Goal: Information Seeking & Learning: Learn about a topic

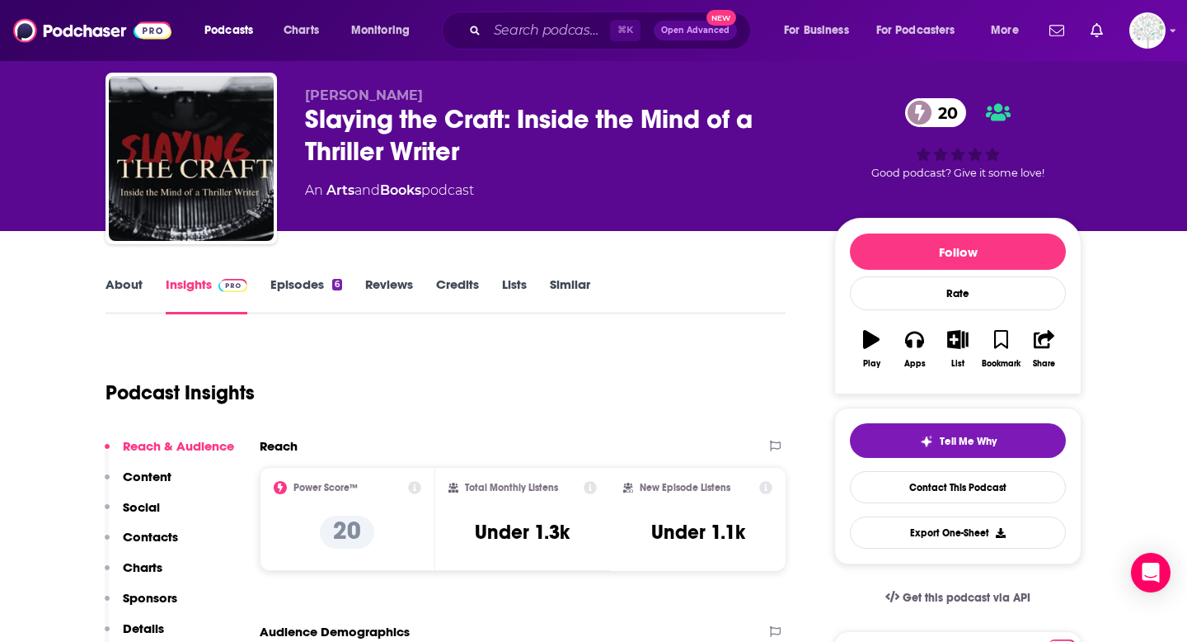
scroll to position [8, 0]
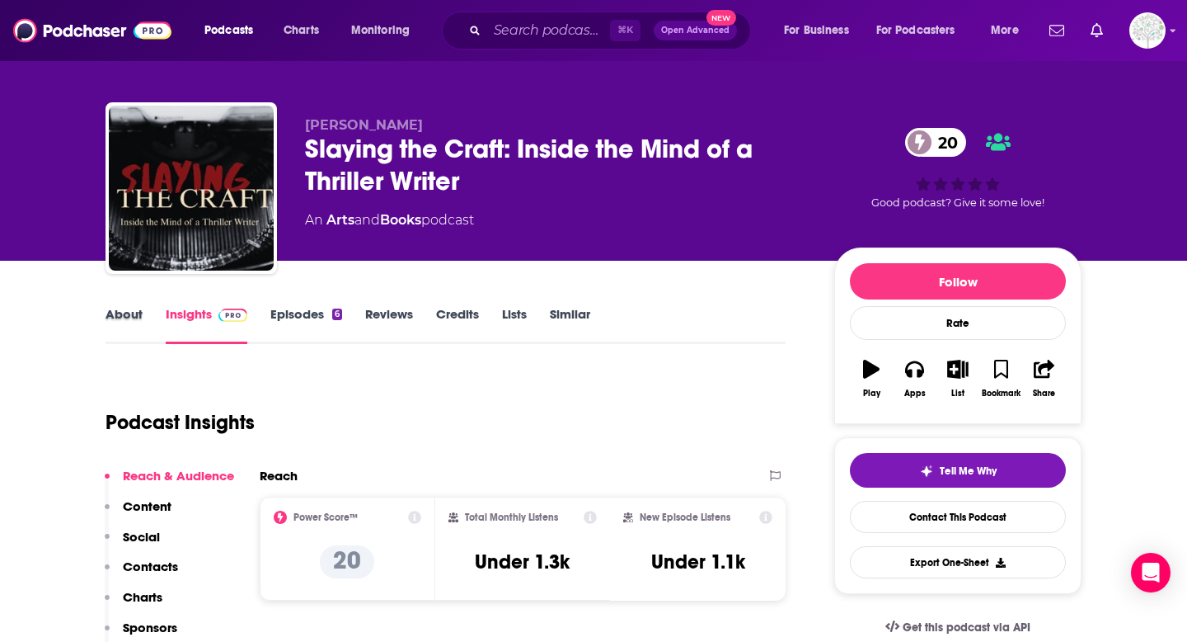
click at [142, 312] on div "About" at bounding box center [136, 325] width 60 height 38
click at [131, 313] on link "About" at bounding box center [124, 325] width 37 height 38
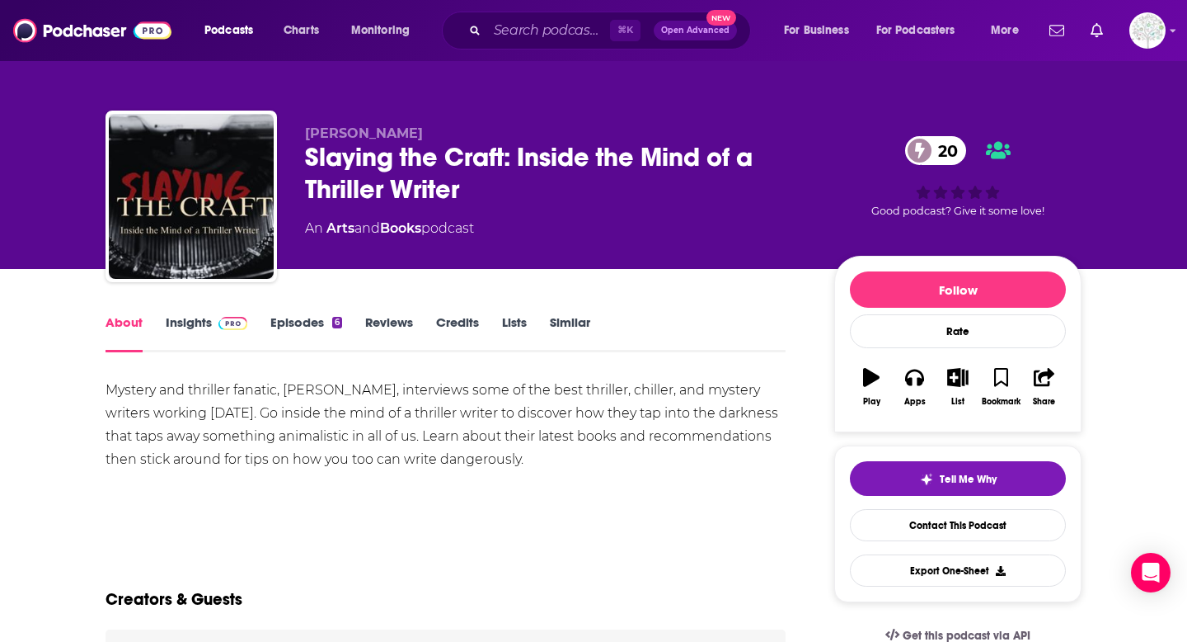
click at [124, 389] on div "Mystery and thriller fanatic, [PERSON_NAME], interviews some of the best thrill…" at bounding box center [446, 424] width 680 height 92
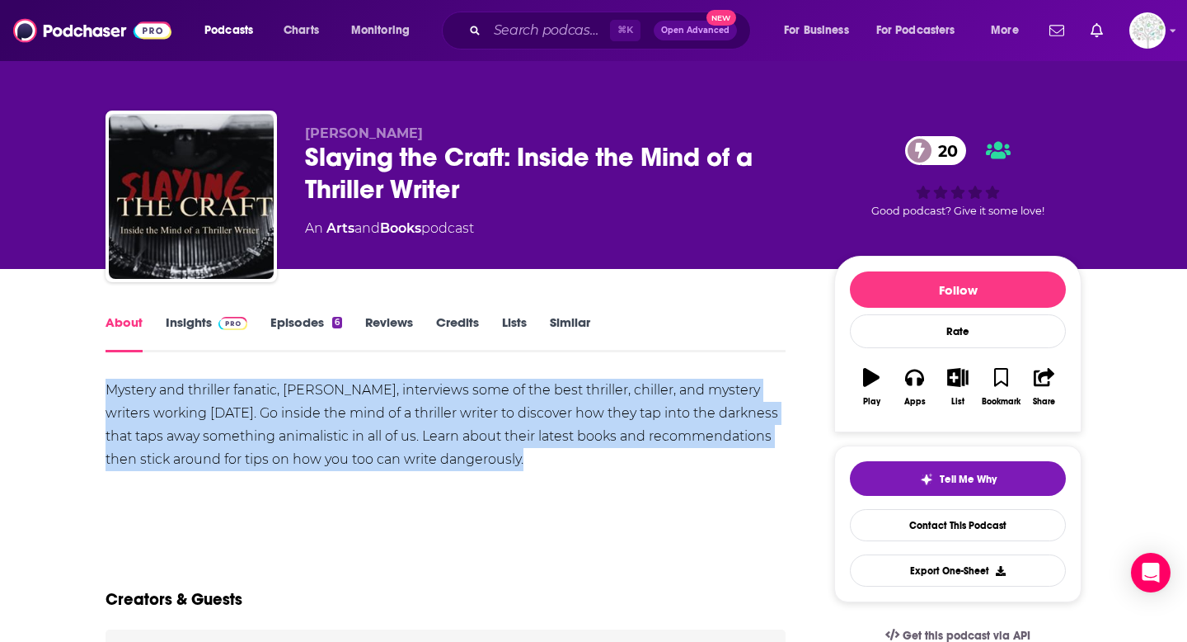
drag, startPoint x: 124, startPoint y: 389, endPoint x: 562, endPoint y: 452, distance: 443.2
click at [562, 452] on div "Mystery and thriller fanatic, [PERSON_NAME], interviews some of the best thrill…" at bounding box center [446, 424] width 680 height 92
copy div "Mystery and thriller fanatic, [PERSON_NAME], interviews some of the best thrill…"
click at [314, 323] on link "Episodes 6" at bounding box center [306, 333] width 72 height 38
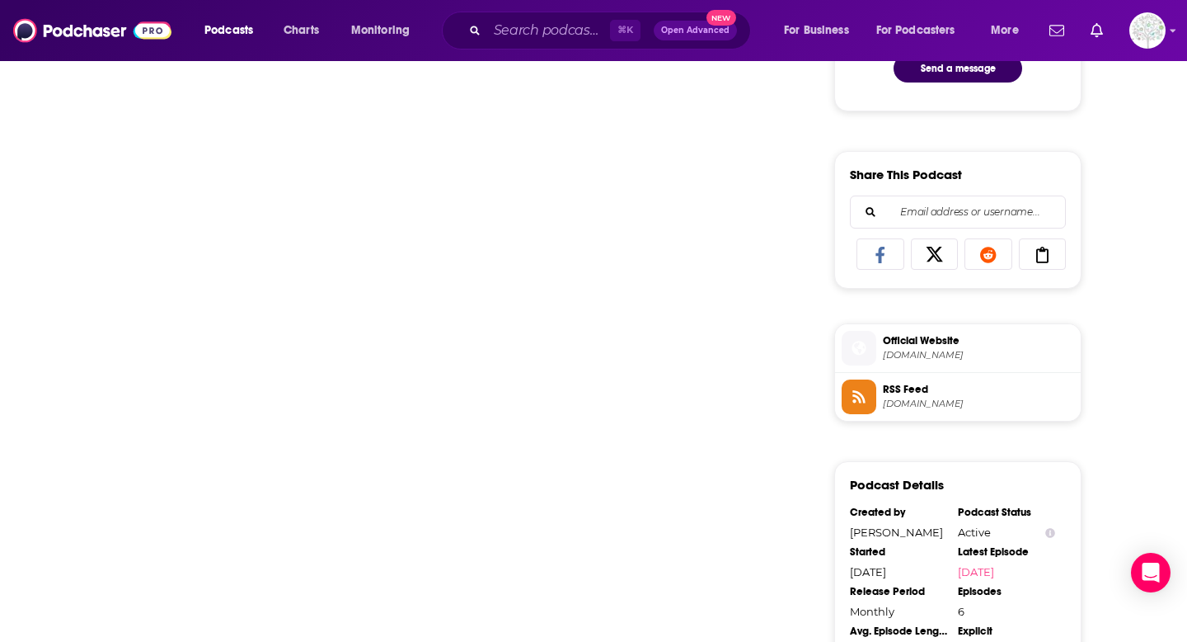
scroll to position [943, 0]
click at [1006, 357] on span "[DOMAIN_NAME]" at bounding box center [978, 356] width 191 height 12
